Goal: Navigation & Orientation: Find specific page/section

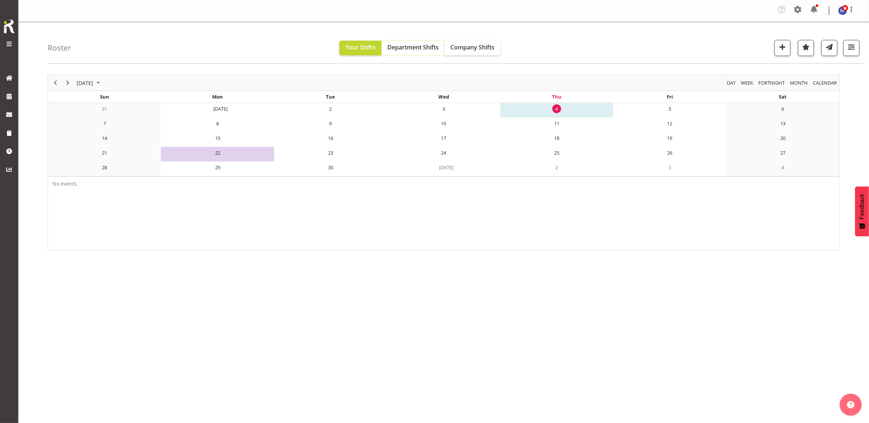
click at [420, 47] on span "Department Shifts" at bounding box center [412, 47] width 51 height 8
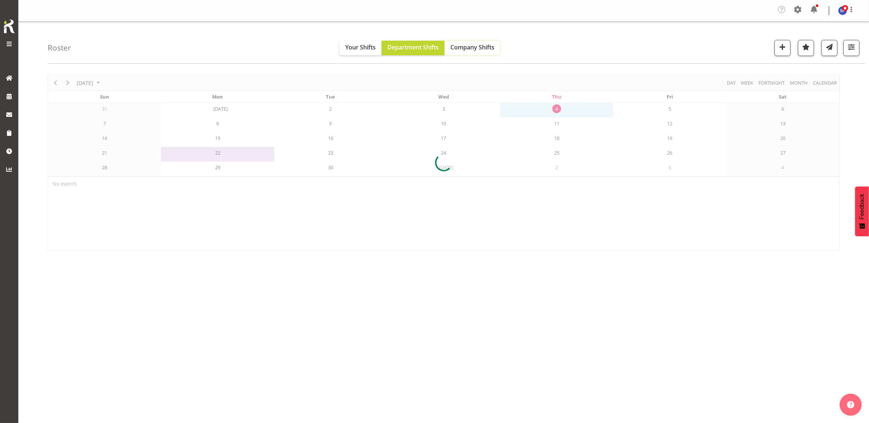
click at [465, 46] on span "Company Shifts" at bounding box center [473, 47] width 44 height 8
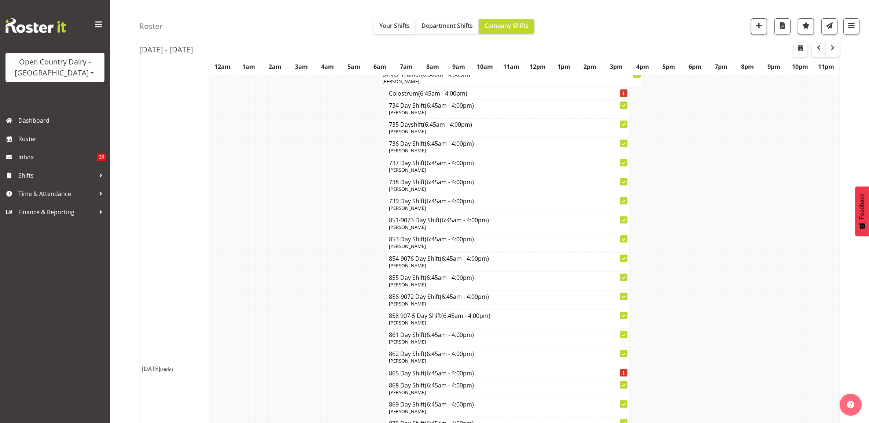
scroll to position [2795, 0]
